Goal: Task Accomplishment & Management: Manage account settings

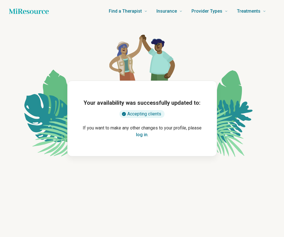
click at [145, 136] on button "log in" at bounding box center [142, 134] width 12 height 7
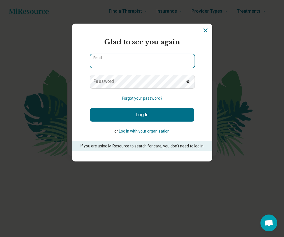
type input "**********"
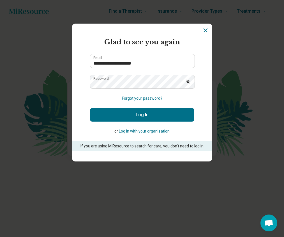
click at [147, 110] on button "Log In" at bounding box center [142, 114] width 104 height 13
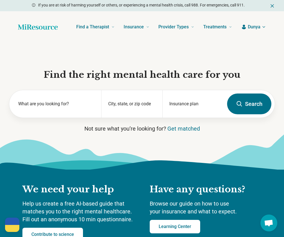
click at [251, 30] on span "Dunya" at bounding box center [254, 27] width 13 height 7
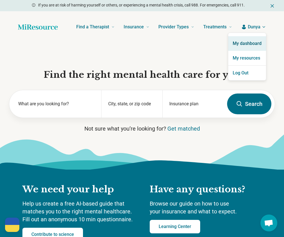
click at [250, 41] on link "My dashboard" at bounding box center [248, 43] width 38 height 15
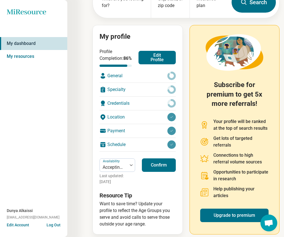
scroll to position [50, 0]
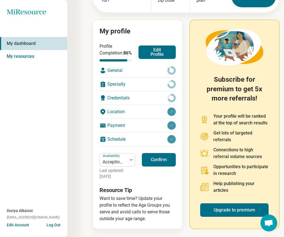
click at [129, 146] on div "Schedule" at bounding box center [138, 139] width 76 height 13
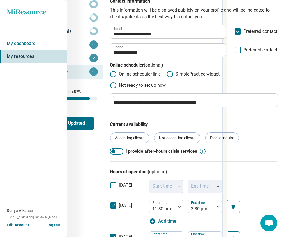
scroll to position [82, 58]
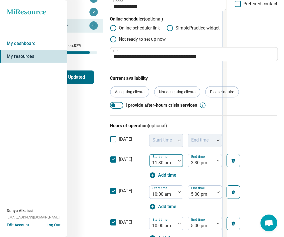
click at [178, 160] on img at bounding box center [179, 161] width 3 height 2
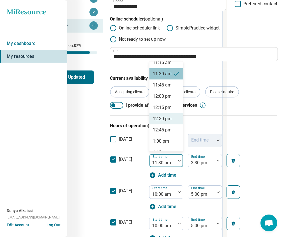
scroll to position [512, 0]
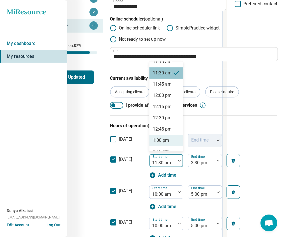
click at [167, 137] on div "1:00 pm" at bounding box center [161, 140] width 16 height 7
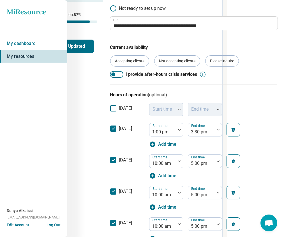
scroll to position [0, 58]
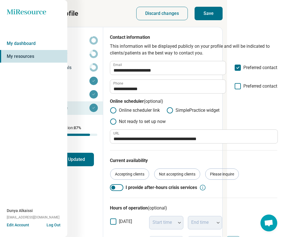
click at [208, 18] on button "Save" at bounding box center [209, 13] width 28 height 13
click at [81, 158] on button "Profile Updated" at bounding box center [69, 159] width 49 height 13
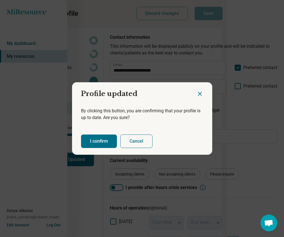
click at [102, 139] on button "I confirm" at bounding box center [99, 140] width 36 height 13
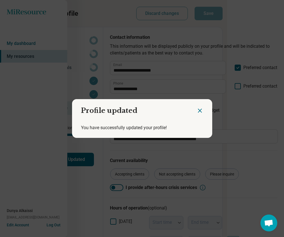
click at [201, 111] on icon "Close dialog" at bounding box center [200, 110] width 7 height 7
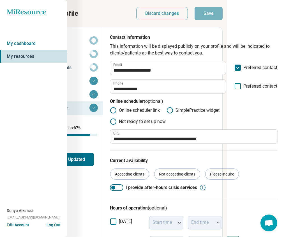
click at [44, 12] on icon "Miresource logo" at bounding box center [27, 12] width 40 height 6
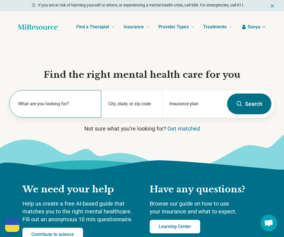
click at [40, 102] on label "What are you looking for?" at bounding box center [56, 104] width 76 height 7
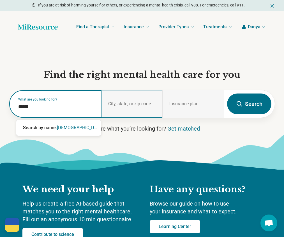
type input "******"
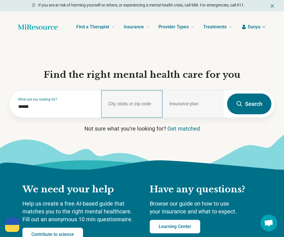
click at [128, 102] on div "City, state, or zip code" at bounding box center [131, 104] width 61 height 28
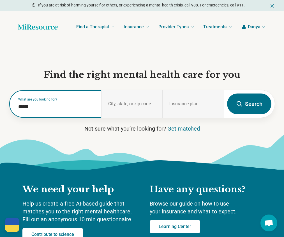
click at [24, 108] on input "******" at bounding box center [56, 106] width 76 height 7
